Goal: Information Seeking & Learning: Learn about a topic

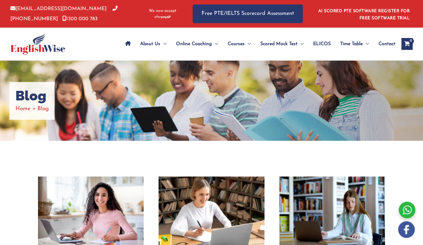
click at [409, 110] on div "Blog Home Blog" at bounding box center [211, 101] width 423 height 80
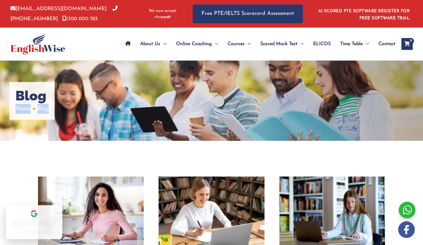
click at [409, 110] on div "Blog Home Blog" at bounding box center [211, 101] width 423 height 80
click at [260, 85] on div "Blog Home Blog" at bounding box center [211, 101] width 423 height 80
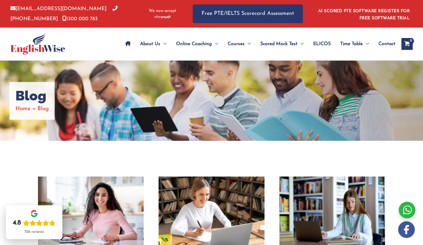
click at [260, 85] on div "Blog Home Blog" at bounding box center [211, 101] width 423 height 80
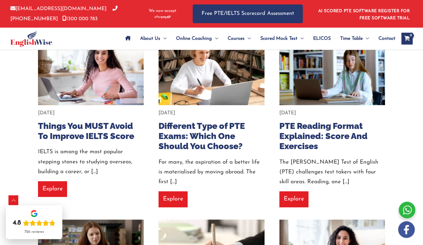
scroll to position [119, 0]
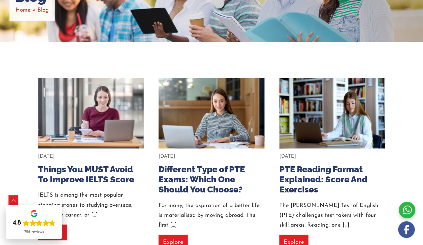
scroll to position [89, 0]
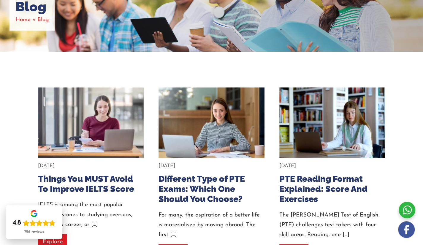
click at [216, 44] on div "Blog Home Blog" at bounding box center [211, 12] width 423 height 80
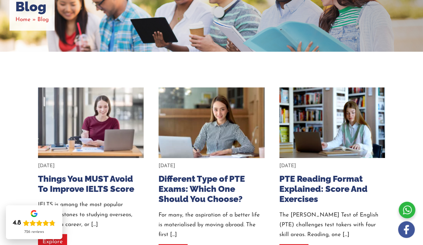
drag, startPoint x: 226, startPoint y: 128, endPoint x: 230, endPoint y: 96, distance: 32.0
click at [226, 128] on img at bounding box center [211, 123] width 116 height 78
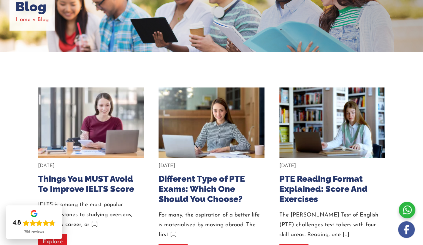
click at [93, 129] on img at bounding box center [91, 123] width 116 height 78
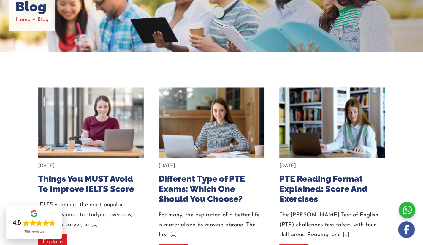
click at [313, 110] on img at bounding box center [332, 123] width 116 height 78
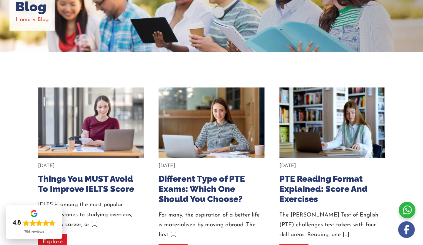
click at [243, 24] on div "Blog Home Blog" at bounding box center [211, 12] width 423 height 80
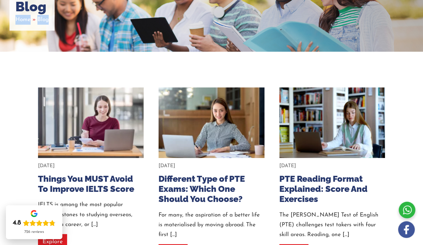
click at [255, 31] on div "Blog Home Blog" at bounding box center [211, 12] width 423 height 80
click at [282, 36] on div "Blog Home Blog" at bounding box center [211, 12] width 423 height 80
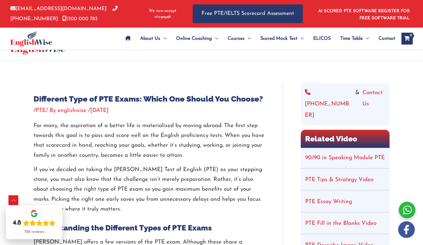
drag, startPoint x: 427, startPoint y: 25, endPoint x: 421, endPoint y: 6, distance: 19.3
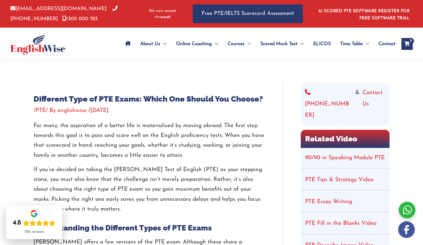
drag, startPoint x: 317, startPoint y: 15, endPoint x: 313, endPoint y: 14, distance: 4.3
click at [317, 15] on li "AI SCORED PTE SOFTWARE REGISTER FOR FREE SOFTWARE TRIAL" at bounding box center [361, 14] width 95 height 16
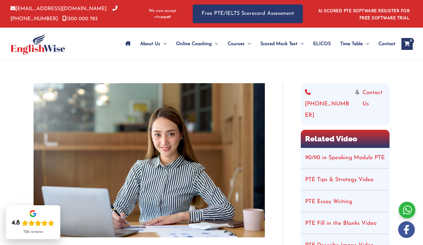
drag, startPoint x: 232, startPoint y: 120, endPoint x: 199, endPoint y: 120, distance: 33.5
click at [148, 121] on img at bounding box center [149, 160] width 231 height 154
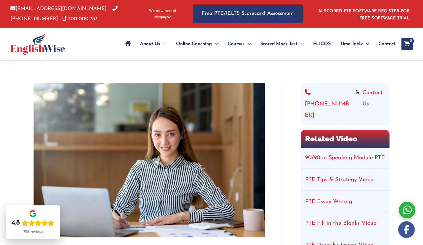
click at [148, 121] on img at bounding box center [149, 160] width 231 height 154
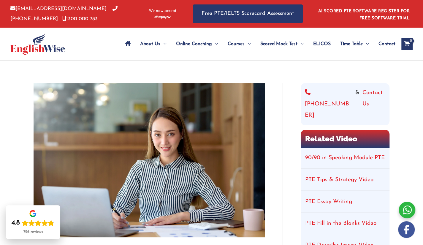
click at [148, 121] on img at bounding box center [149, 160] width 231 height 154
